Goal: Task Accomplishment & Management: Use online tool/utility

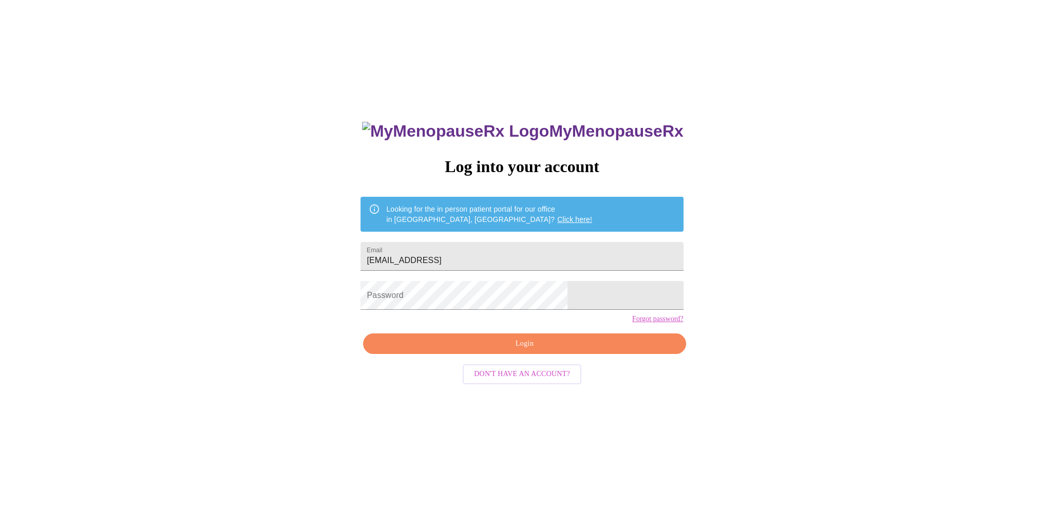
click at [124, 275] on div "MyMenopauseRx Log into your account Looking for the in person patient portal fo…" at bounding box center [522, 307] width 1036 height 606
click at [515, 250] on input "[EMAIL_ADDRESS]" at bounding box center [521, 256] width 322 height 29
type input "[EMAIL_ADDRESS][DOMAIN_NAME]"
click at [384, 303] on div "MyMenopauseRx Log into your account Looking for the in person patient portal fo…" at bounding box center [522, 307] width 1036 height 606
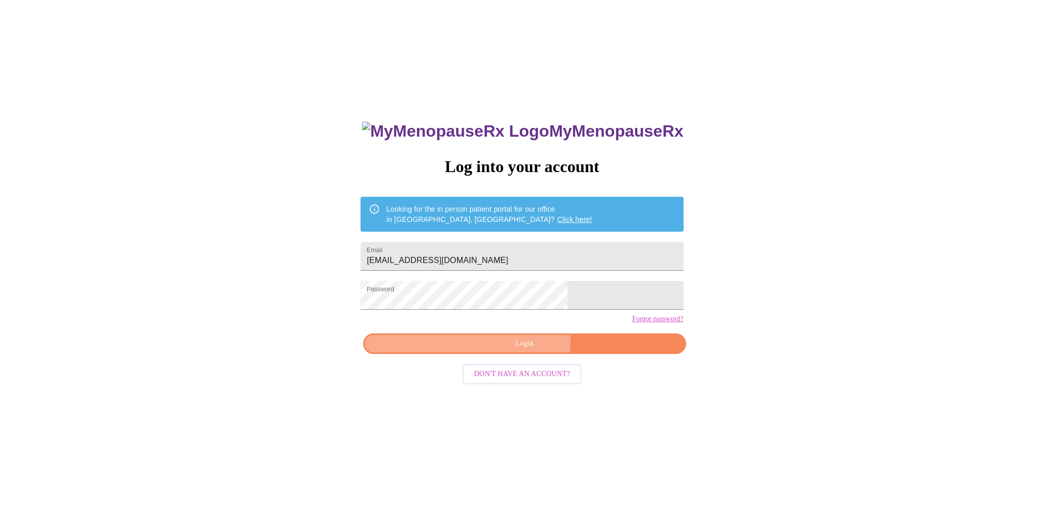
click at [524, 350] on span "Login" at bounding box center [524, 343] width 299 height 13
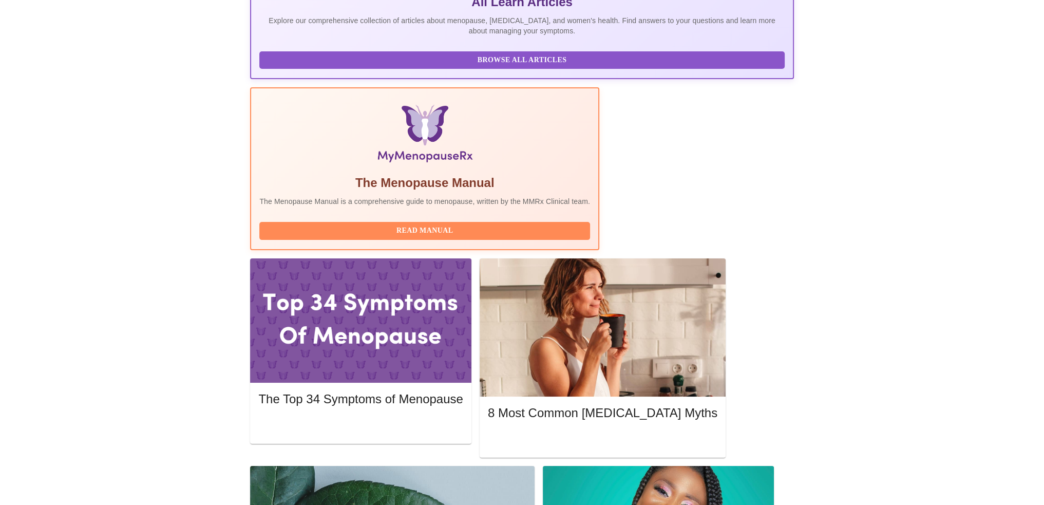
scroll to position [257, 0]
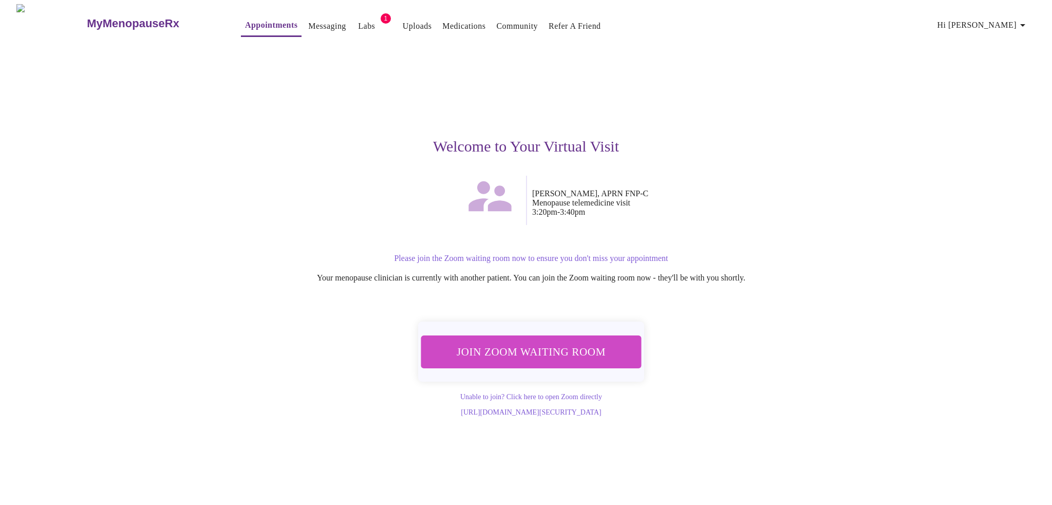
click at [563, 348] on span "Join Zoom Waiting Room" at bounding box center [530, 351] width 193 height 19
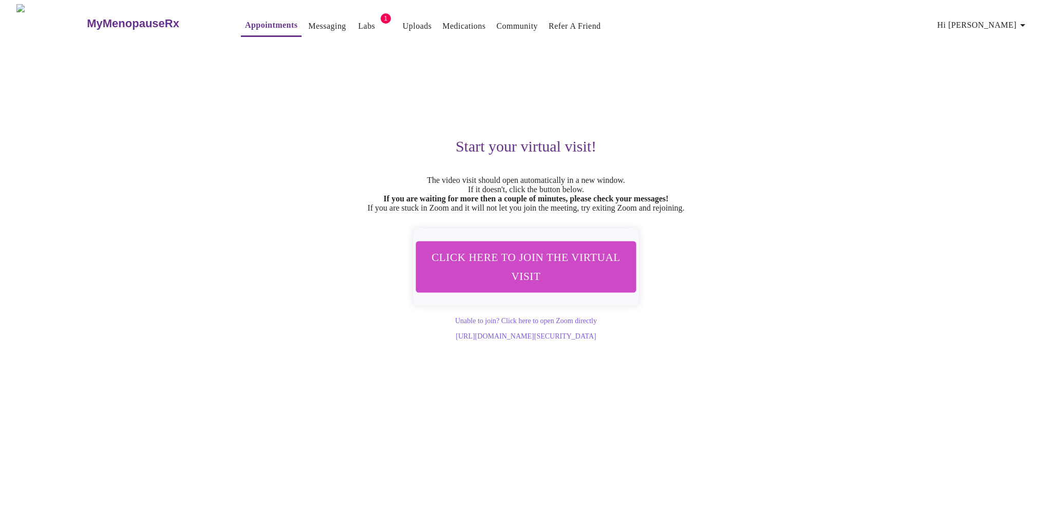
drag, startPoint x: 230, startPoint y: 162, endPoint x: 219, endPoint y: 151, distance: 14.9
click at [230, 161] on div "Start your virtual visit! The video visit should open automatically in a new wi…" at bounding box center [525, 192] width 633 height 298
